Goal: Task Accomplishment & Management: Complete application form

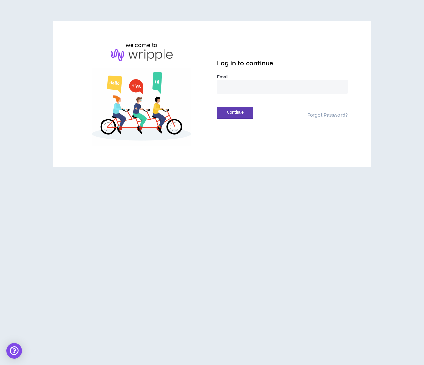
click at [241, 86] on input "email" at bounding box center [282, 87] width 130 height 14
type input "**********"
click at [241, 110] on button "Continue" at bounding box center [235, 113] width 36 height 12
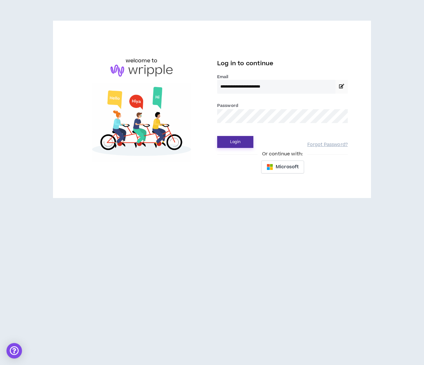
click at [236, 140] on button "Login" at bounding box center [235, 142] width 36 height 12
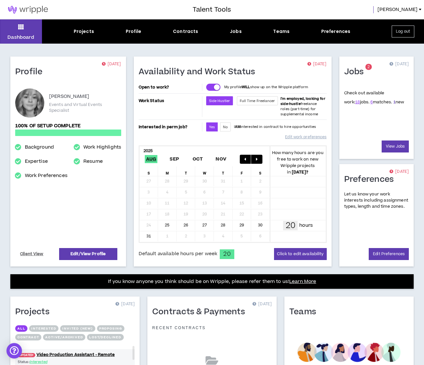
click at [393, 103] on link "1" at bounding box center [394, 102] width 2 height 6
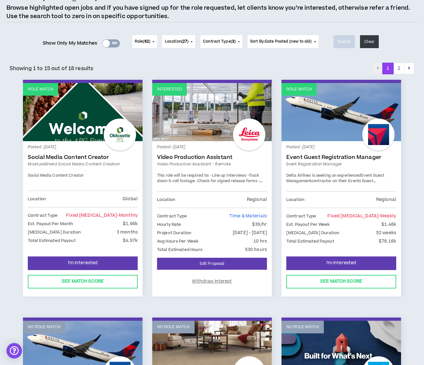
scroll to position [57, 0]
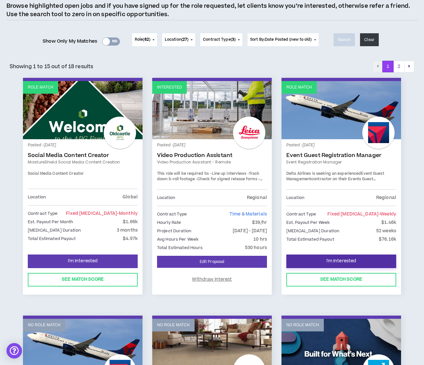
click at [333, 262] on span "I'm Interested" at bounding box center [341, 261] width 30 height 6
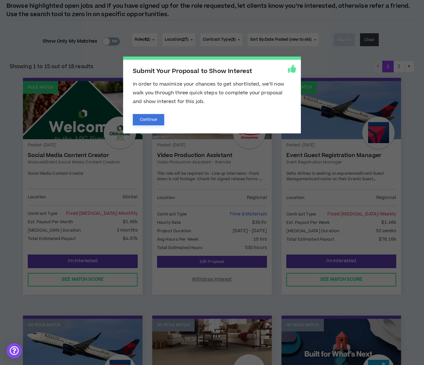
click at [150, 123] on button "Continue" at bounding box center [148, 119] width 31 height 11
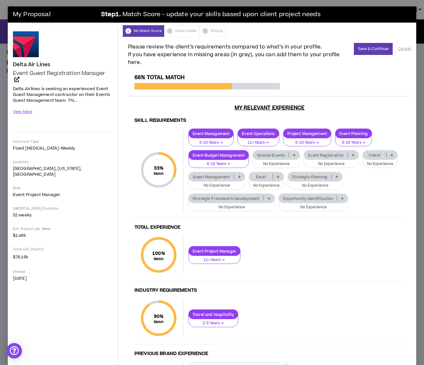
click at [295, 156] on icon at bounding box center [294, 154] width 3 height 3
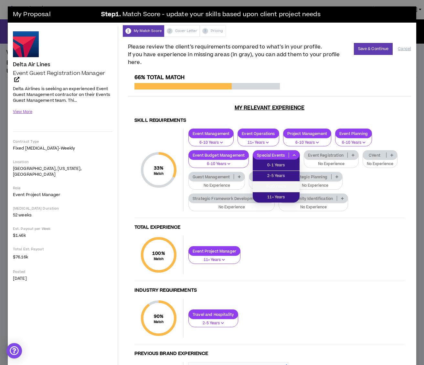
click at [290, 185] on span "6-10 Years" at bounding box center [275, 186] width 39 height 7
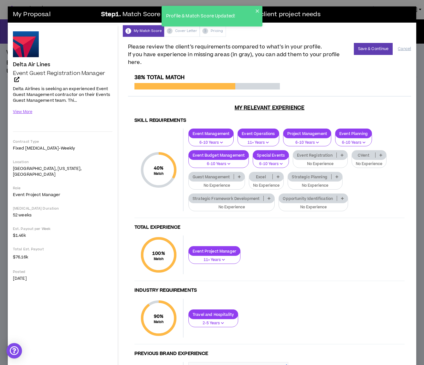
click at [341, 156] on icon at bounding box center [341, 154] width 3 height 3
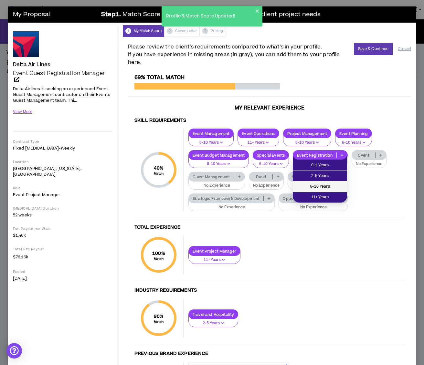
click at [339, 186] on span "6-10 Years" at bounding box center [319, 186] width 47 height 7
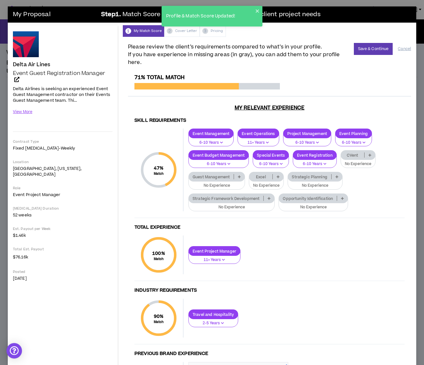
click at [242, 175] on p at bounding box center [239, 176] width 11 height 5
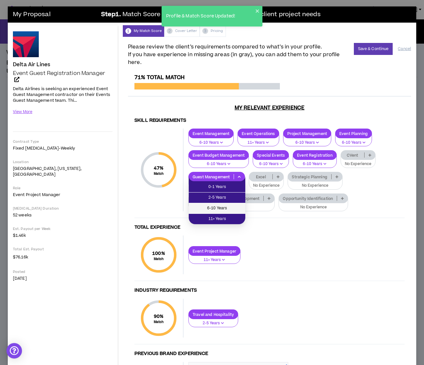
click at [232, 210] on span "6-10 Years" at bounding box center [216, 208] width 49 height 7
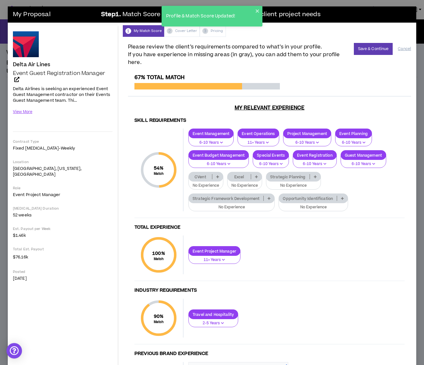
click at [316, 175] on icon at bounding box center [315, 176] width 3 height 3
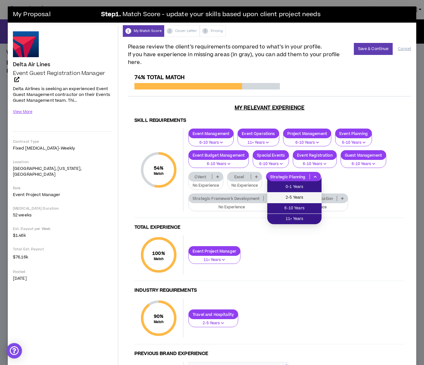
click at [309, 201] on span "2-5 Years" at bounding box center [294, 197] width 47 height 7
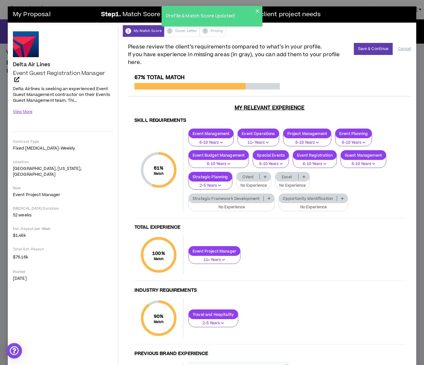
click at [264, 173] on div "CVent" at bounding box center [253, 177] width 35 height 10
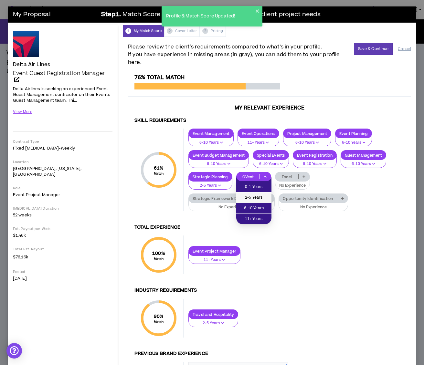
click at [265, 199] on span "2-5 Years" at bounding box center [253, 197] width 27 height 7
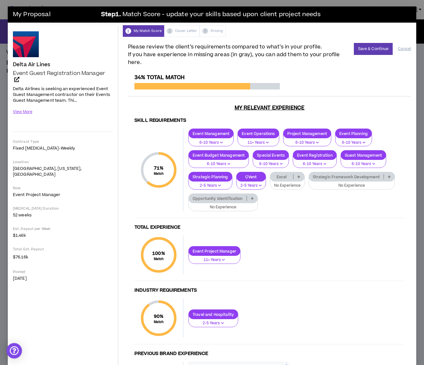
click at [301, 176] on p at bounding box center [298, 176] width 11 height 5
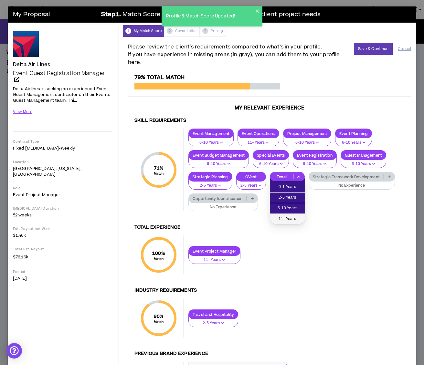
click at [296, 218] on span "11+ Years" at bounding box center [287, 218] width 27 height 7
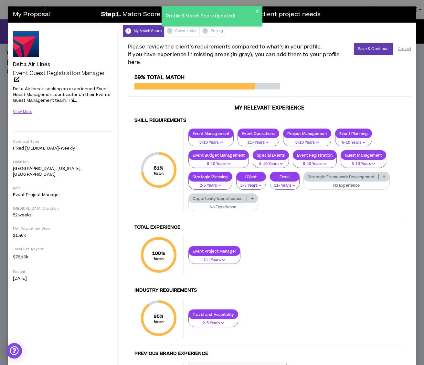
click at [253, 198] on icon at bounding box center [252, 198] width 3 height 3
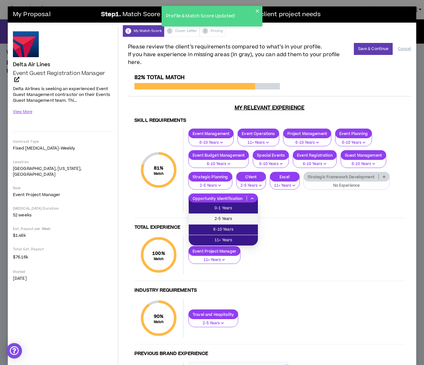
click at [239, 219] on span "2-5 Years" at bounding box center [222, 218] width 61 height 7
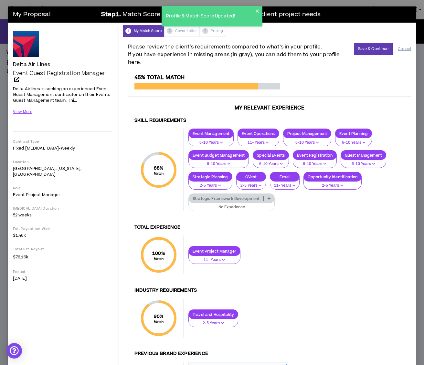
click at [269, 197] on icon at bounding box center [268, 198] width 3 height 3
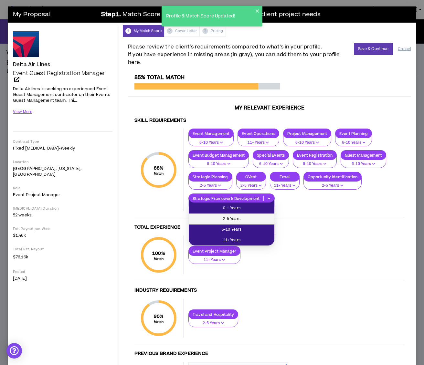
click at [262, 215] on span "2-5 Years" at bounding box center [231, 218] width 78 height 7
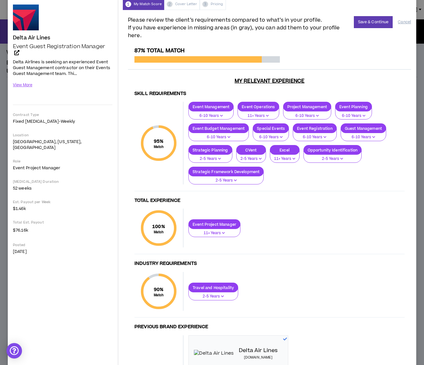
scroll to position [27, 0]
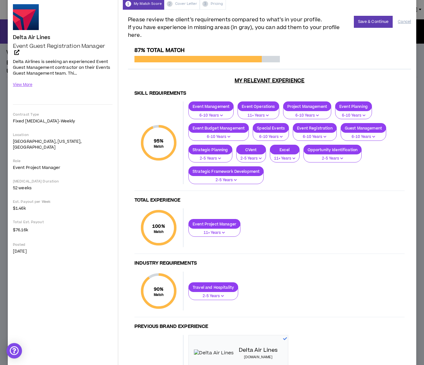
click at [221, 158] on icon "button" at bounding box center [219, 158] width 3 height 3
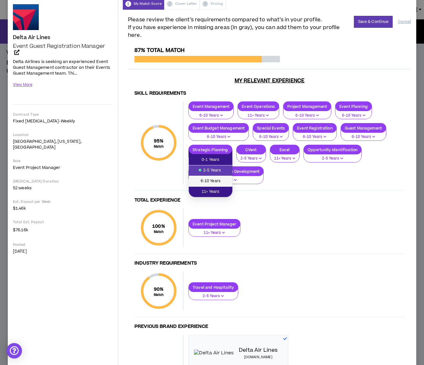
click at [213, 183] on span "6-10 Years" at bounding box center [210, 181] width 36 height 7
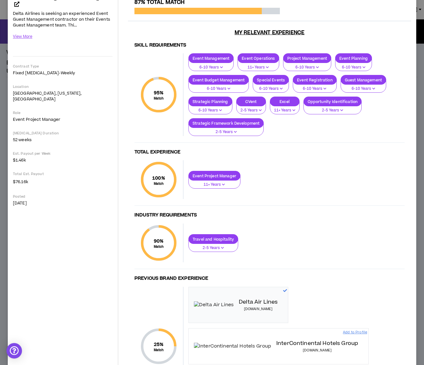
scroll to position [84, 0]
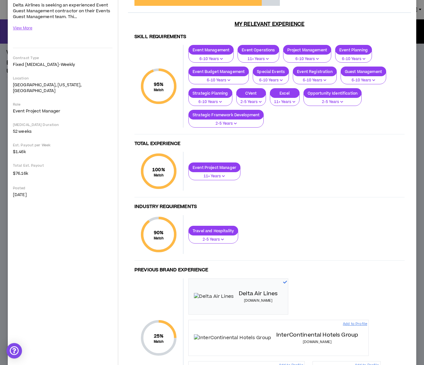
click at [228, 228] on div "Travel and Hospitality" at bounding box center [213, 231] width 50 height 10
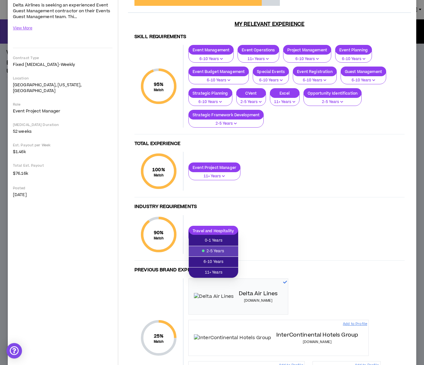
click at [268, 228] on div "Travel and Hospitality 2-5 Years" at bounding box center [293, 235] width 221 height 18
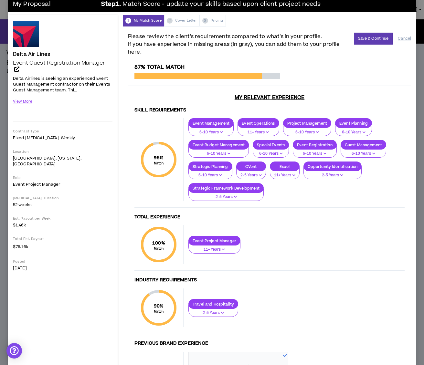
scroll to position [0, 0]
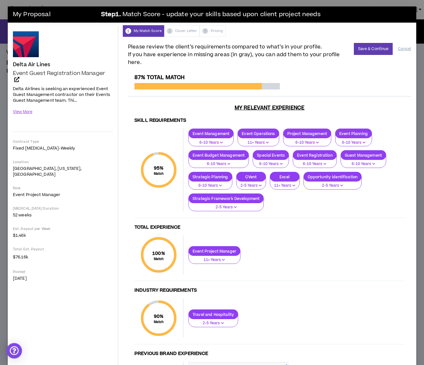
click at [340, 185] on icon "button" at bounding box center [341, 185] width 3 height 3
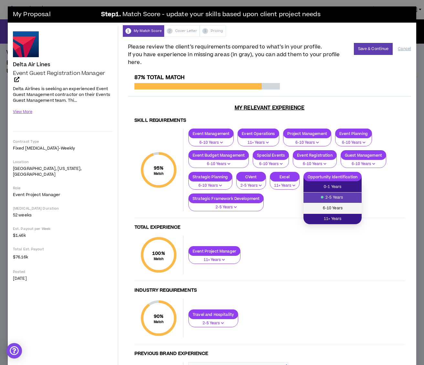
click at [340, 209] on span "6-10 Years" at bounding box center [332, 208] width 50 height 7
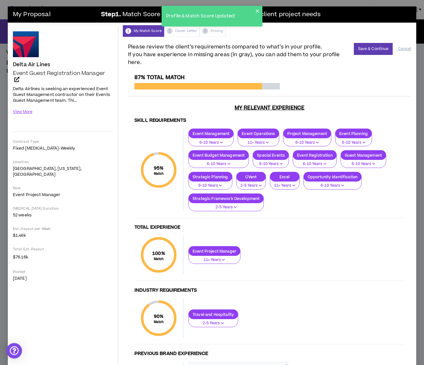
click at [345, 184] on p "6-10 Years" at bounding box center [332, 186] width 50 height 6
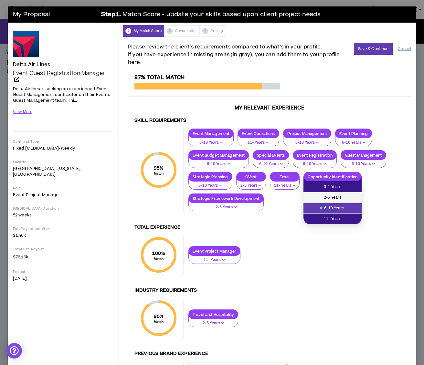
click at [340, 196] on span "2-5 Years" at bounding box center [332, 197] width 50 height 7
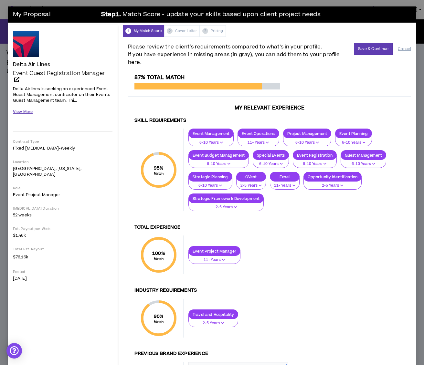
click at [21, 112] on button "View More" at bounding box center [23, 111] width 20 height 11
